Goal: Navigation & Orientation: Find specific page/section

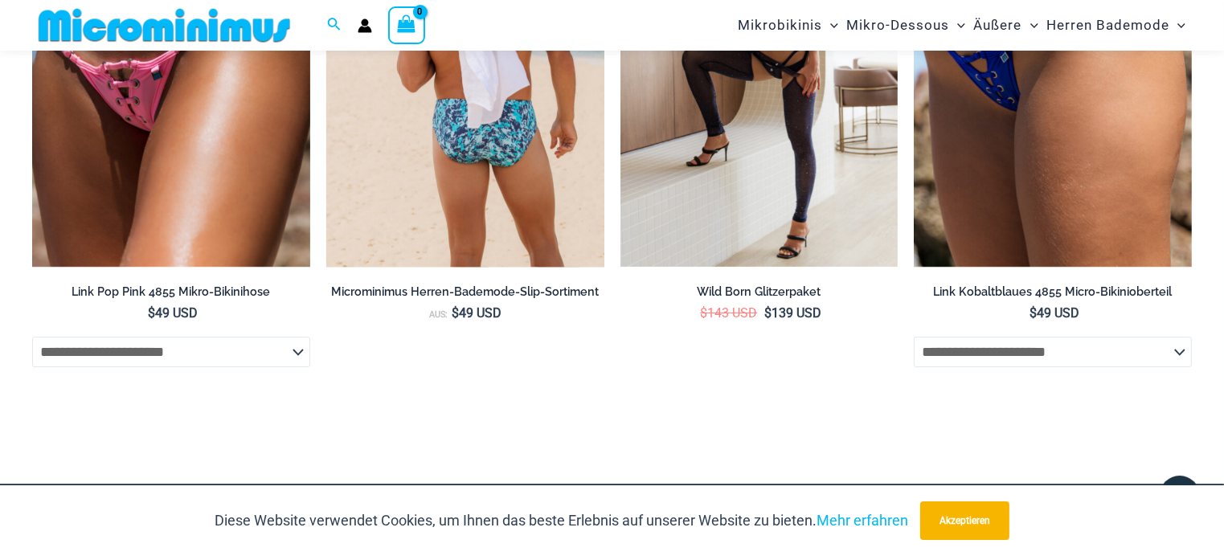
scroll to position [5329, 0]
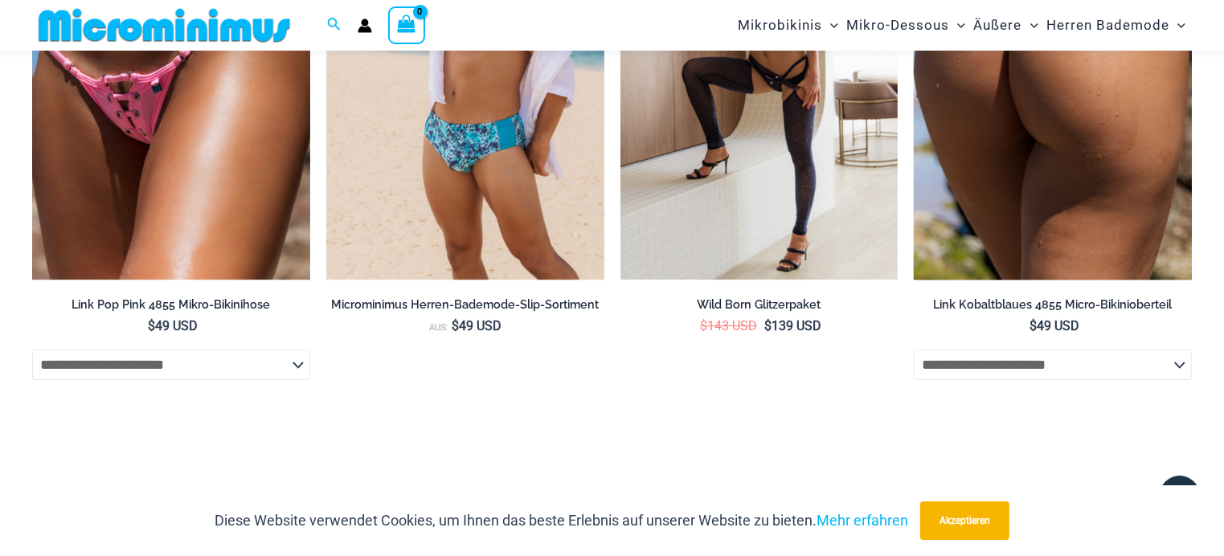
click at [1182, 378] on select "**********" at bounding box center [1053, 365] width 278 height 31
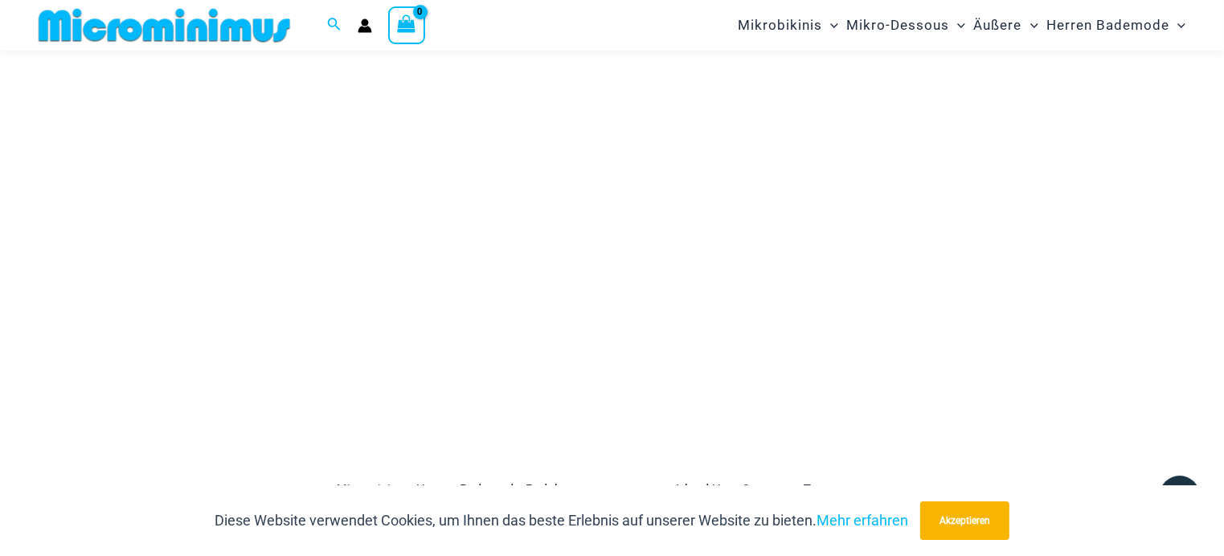
scroll to position [4526, 0]
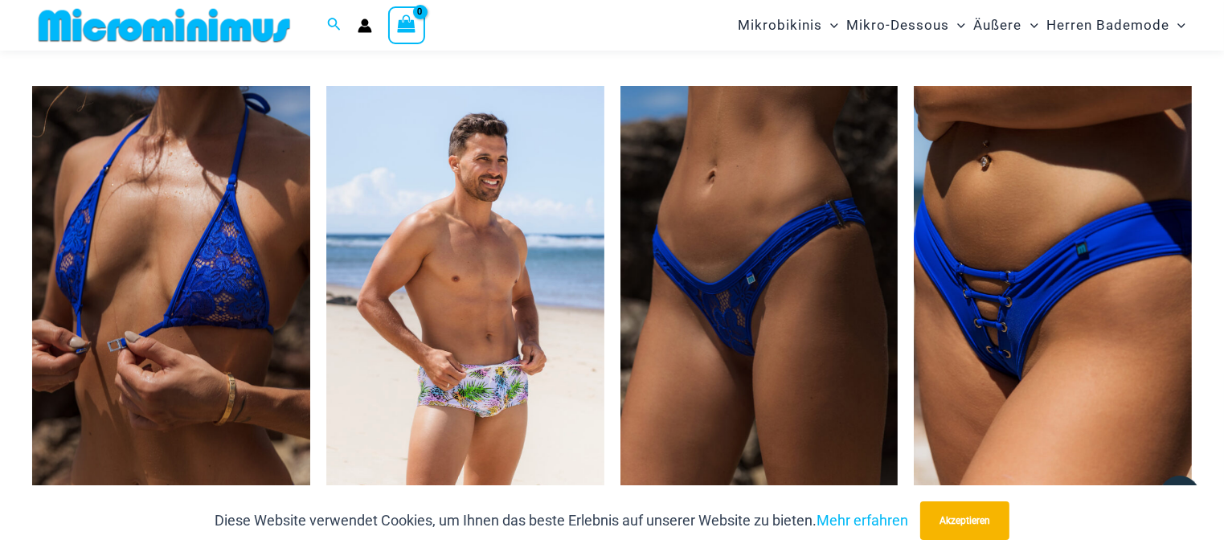
click at [243, 321] on img at bounding box center [171, 294] width 278 height 417
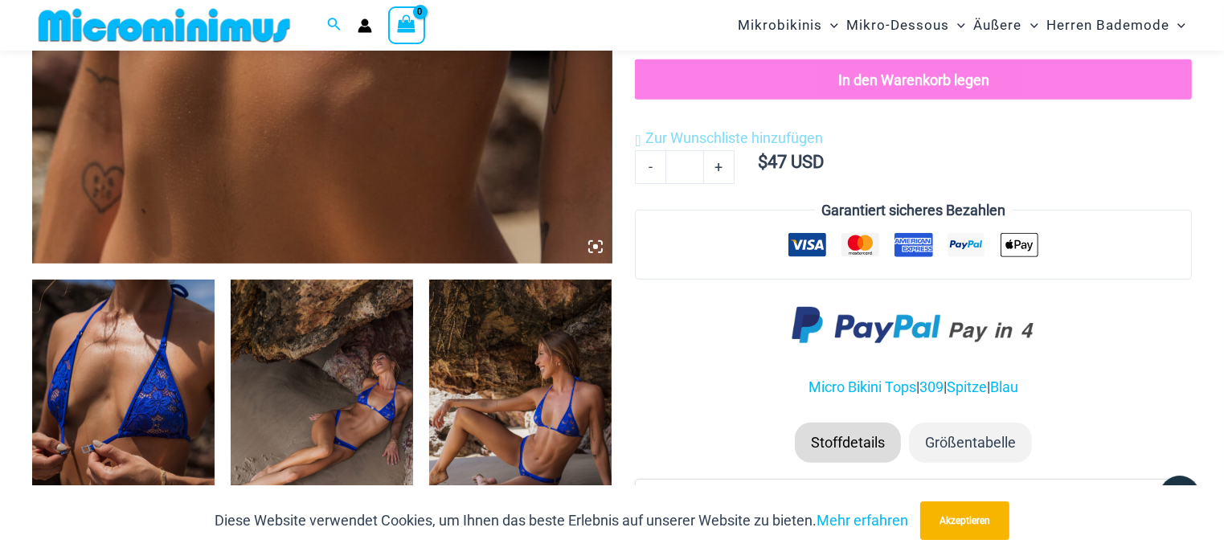
scroll to position [792, 0]
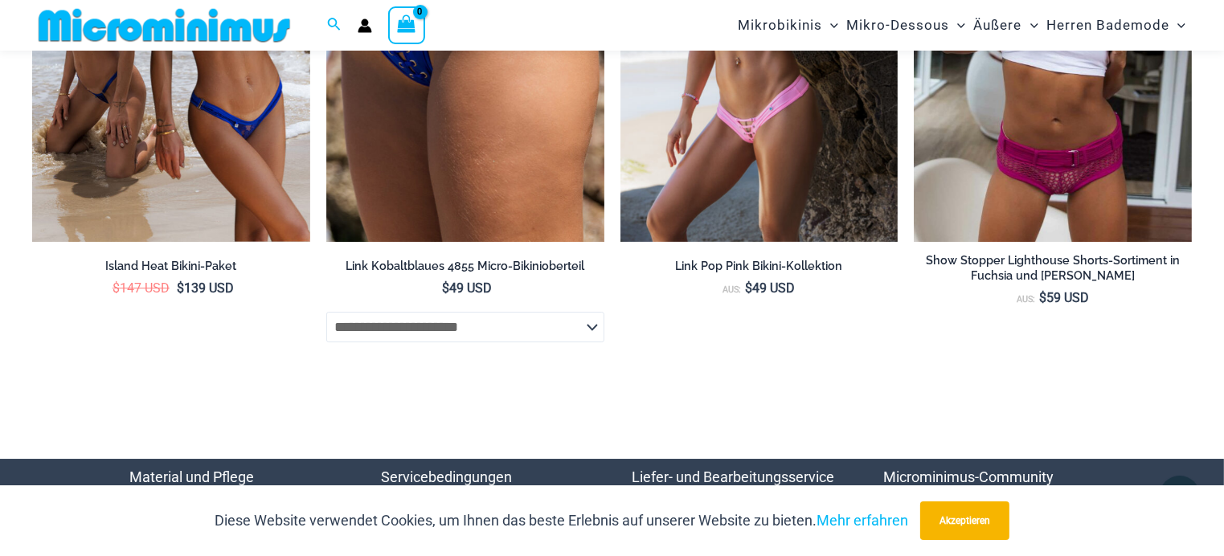
scroll to position [5635, 0]
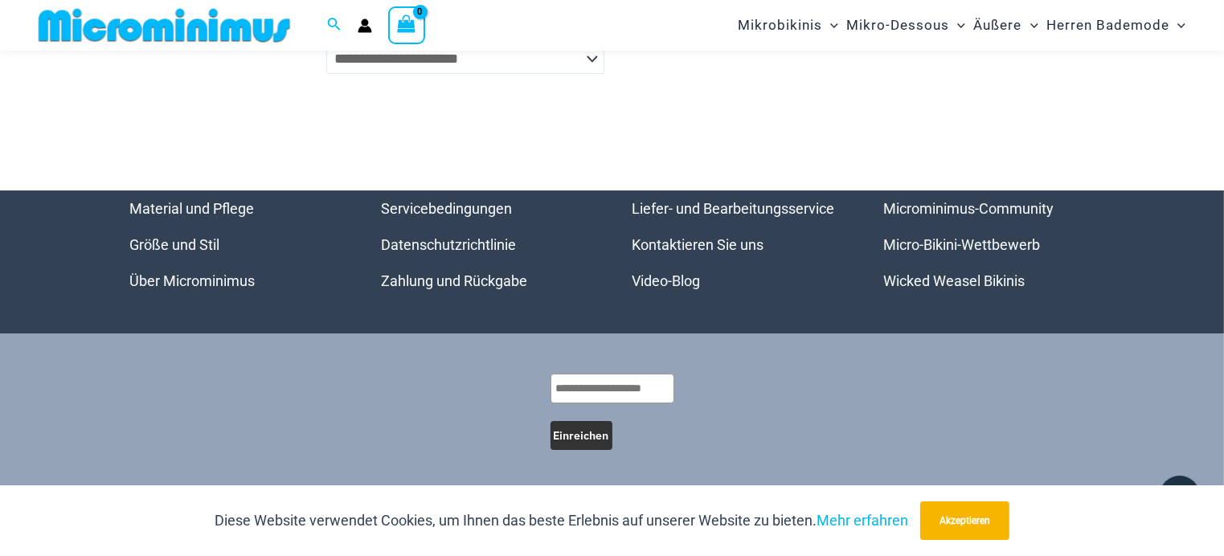
click at [582, 57] on select "**********" at bounding box center [465, 58] width 278 height 31
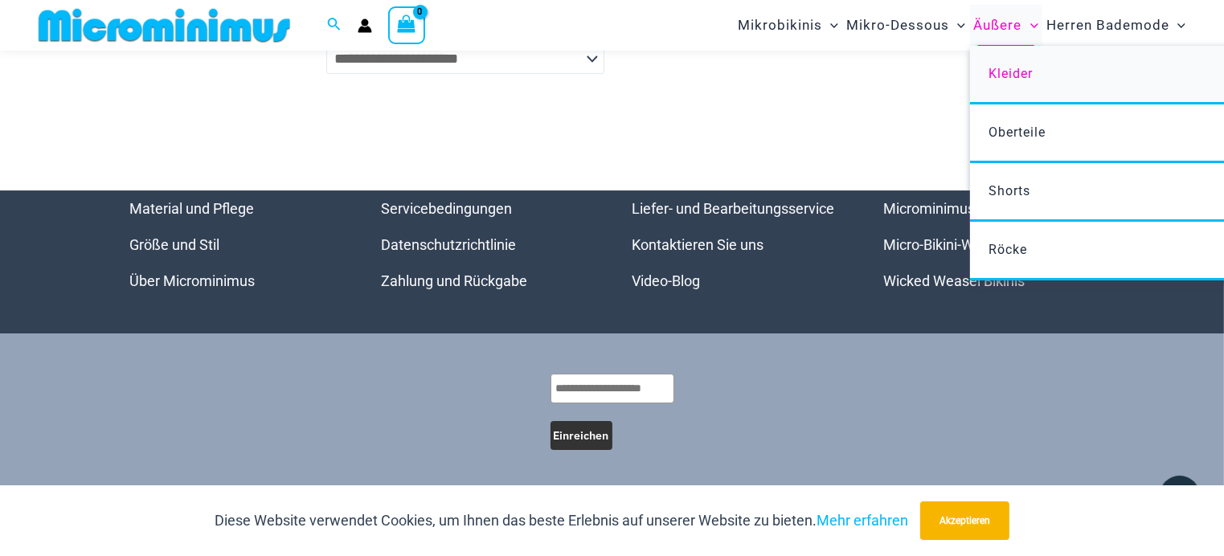
click at [1006, 70] on font "Kleider" at bounding box center [1010, 73] width 44 height 15
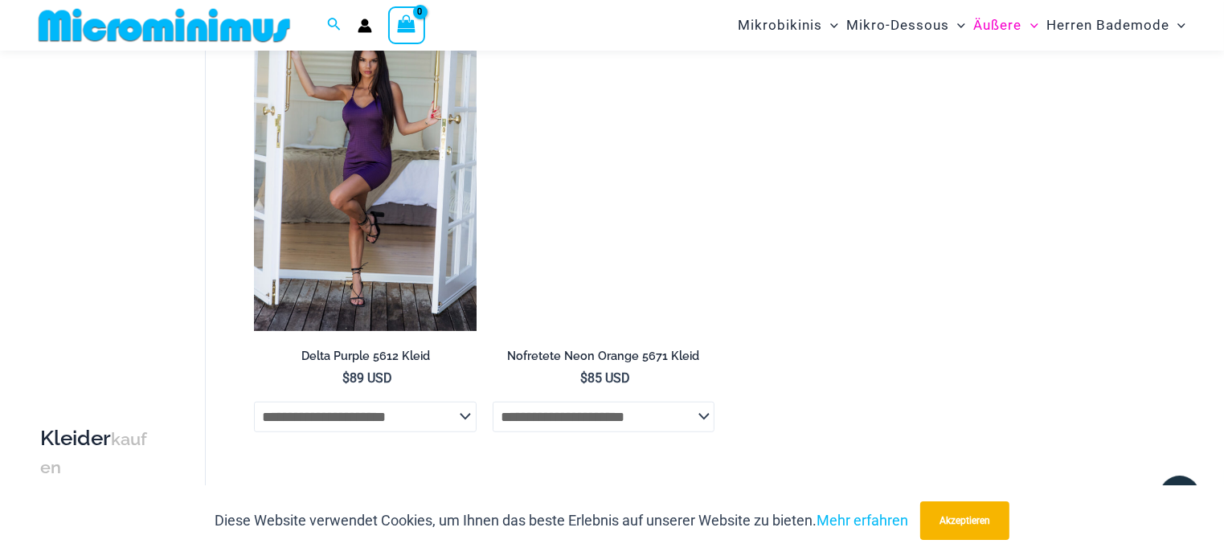
scroll to position [1121, 0]
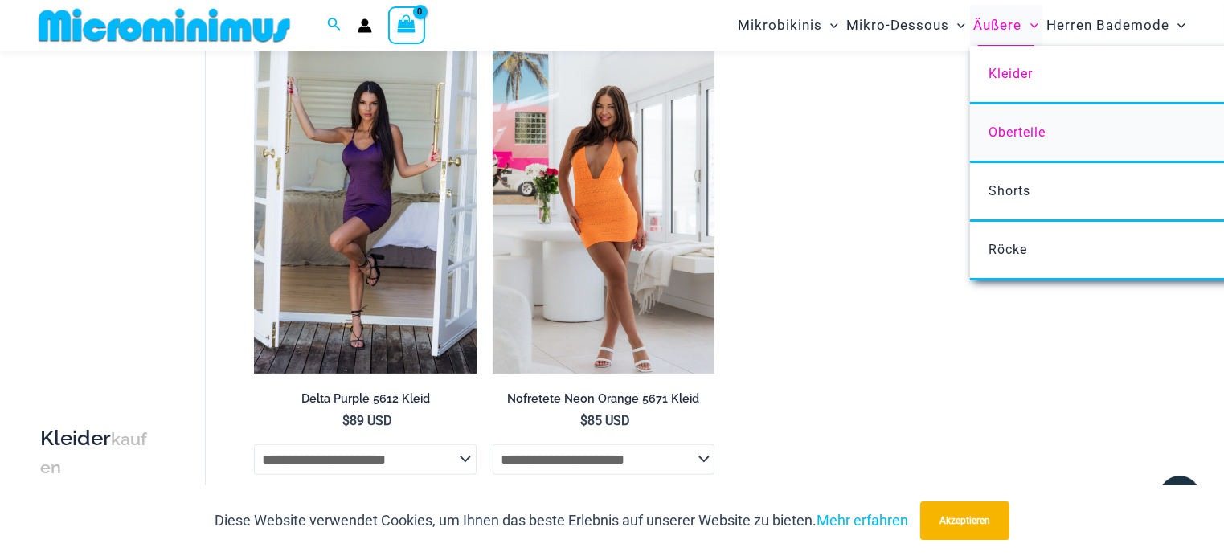
click at [994, 129] on font "Oberteile" at bounding box center [1016, 132] width 57 height 15
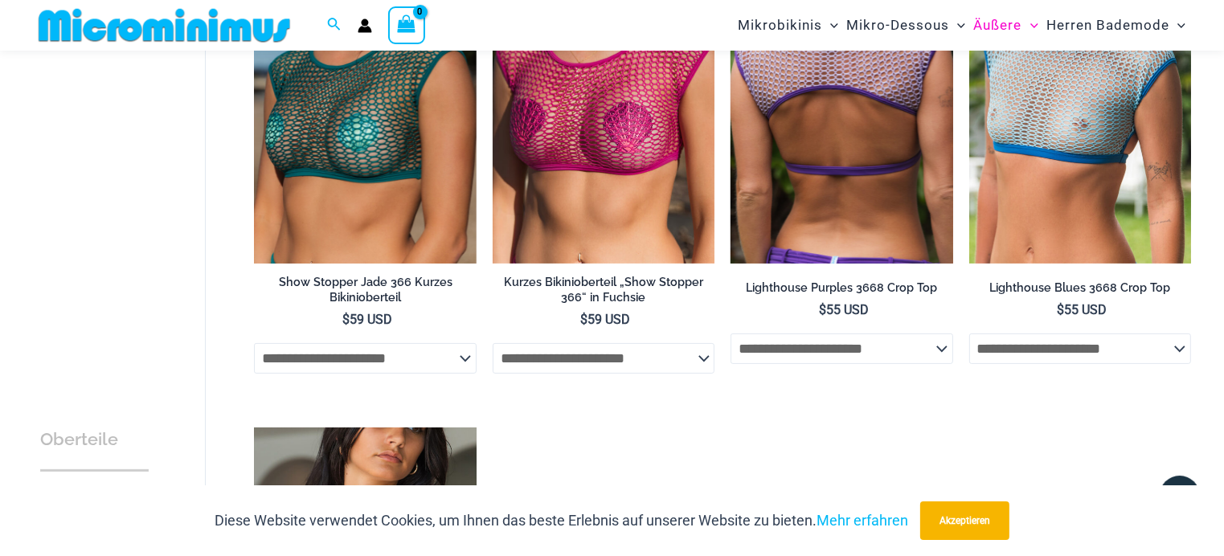
scroll to position [66, 0]
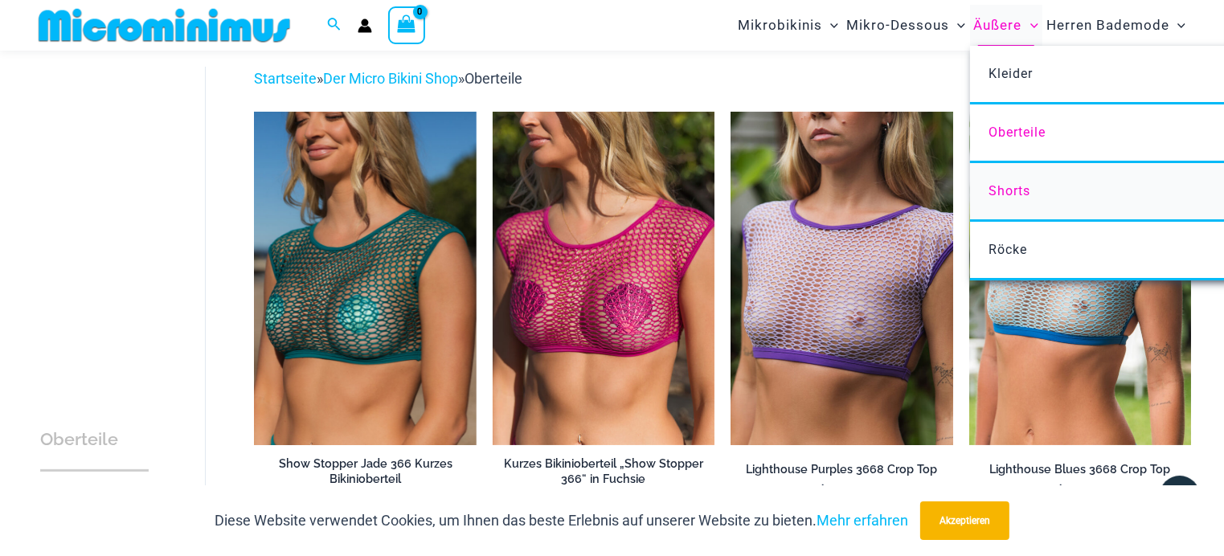
click at [1006, 188] on font "Shorts" at bounding box center [1009, 190] width 42 height 15
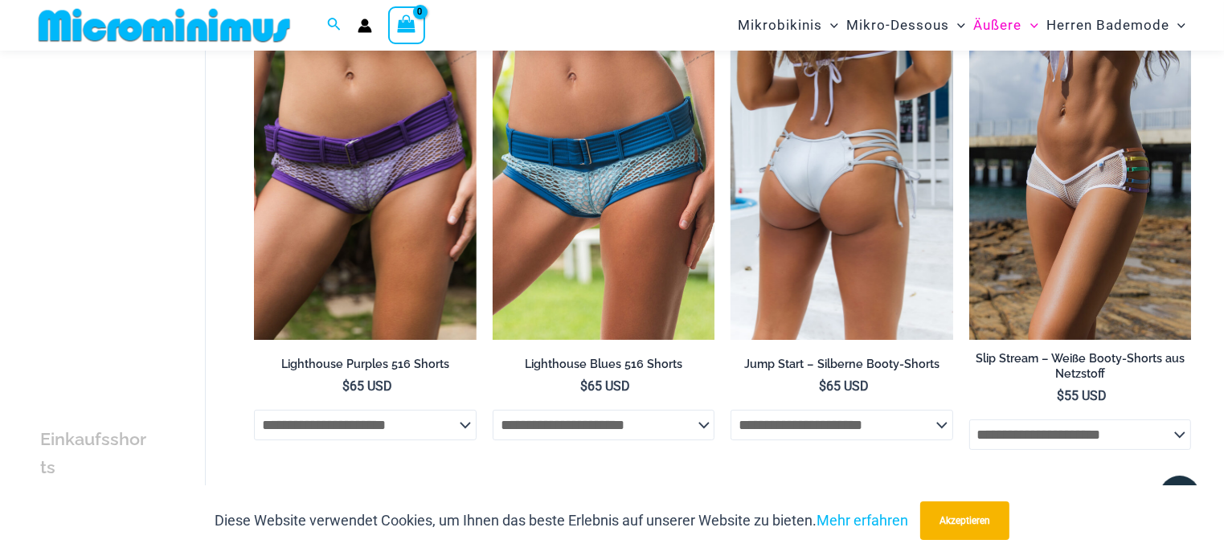
scroll to position [10, 0]
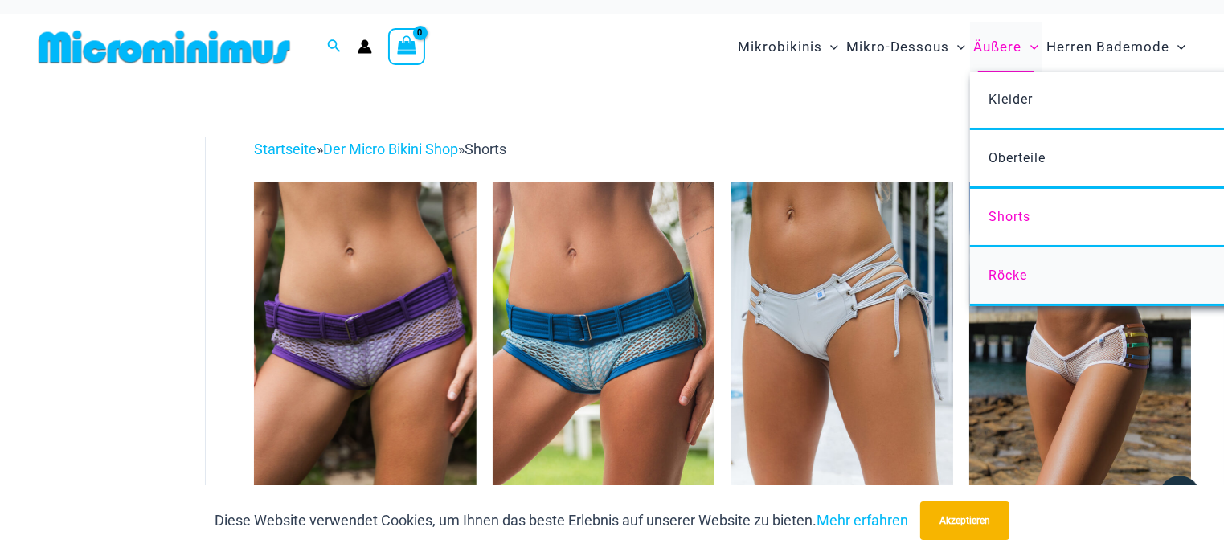
click at [999, 269] on font "Röcke" at bounding box center [1007, 275] width 39 height 15
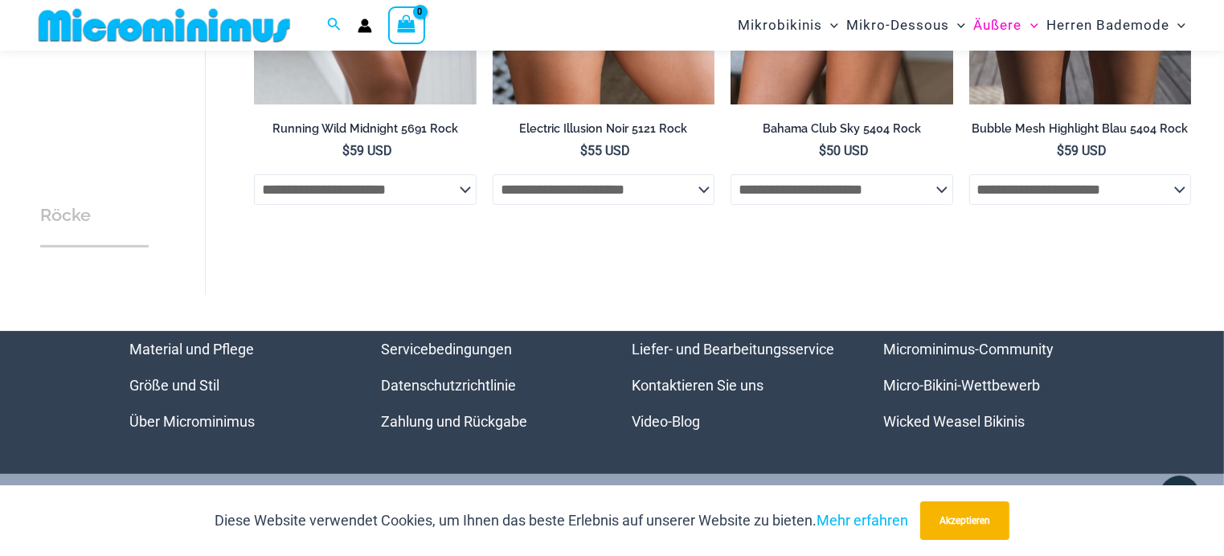
scroll to position [547, 0]
